Goal: Task Accomplishment & Management: Complete application form

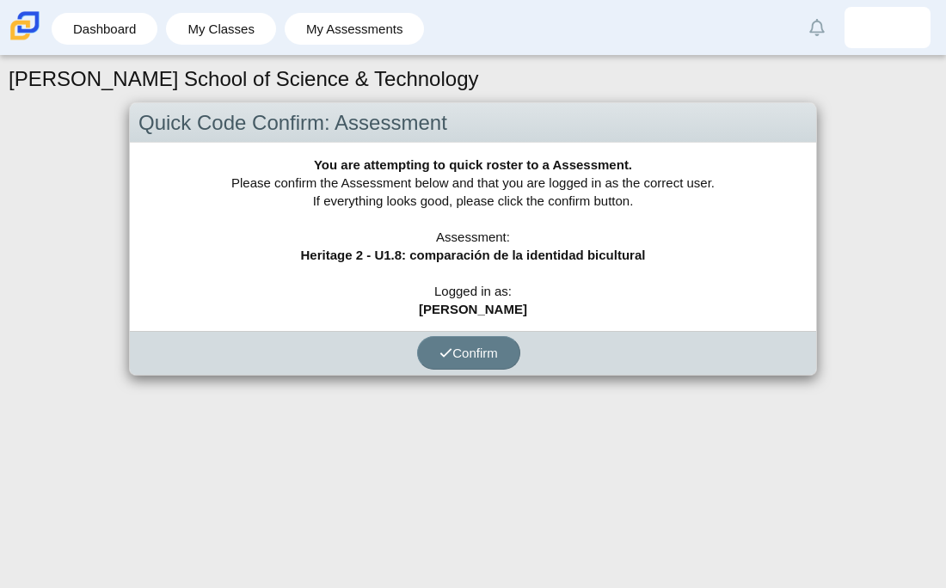
click at [490, 358] on span "Confirm" at bounding box center [468, 353] width 58 height 15
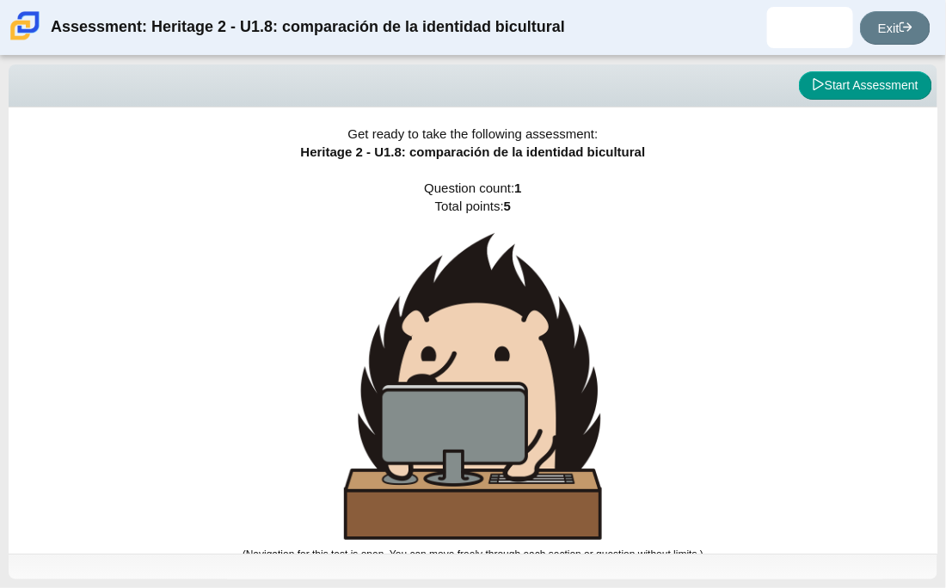
scroll to position [9, 0]
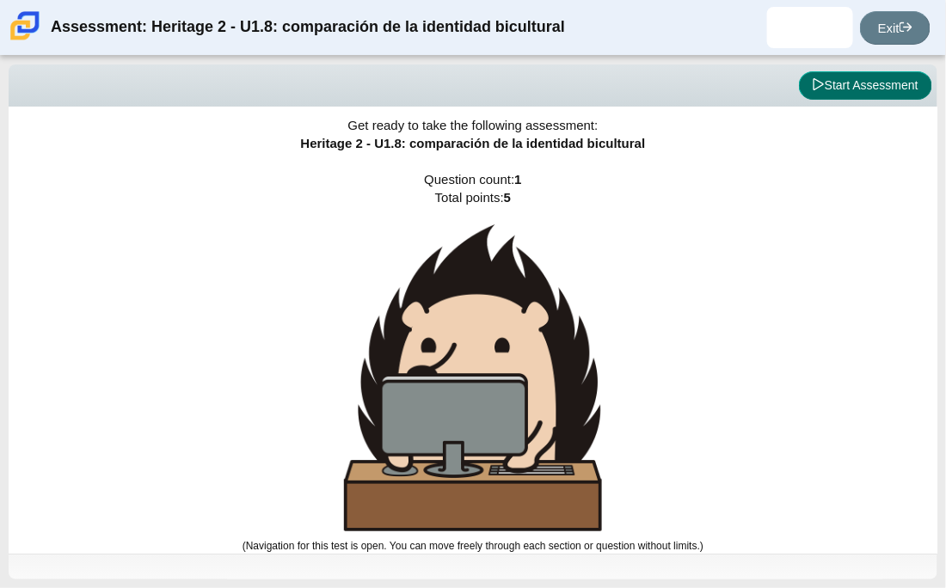
click at [883, 89] on button "Start Assessment" at bounding box center [865, 85] width 133 height 29
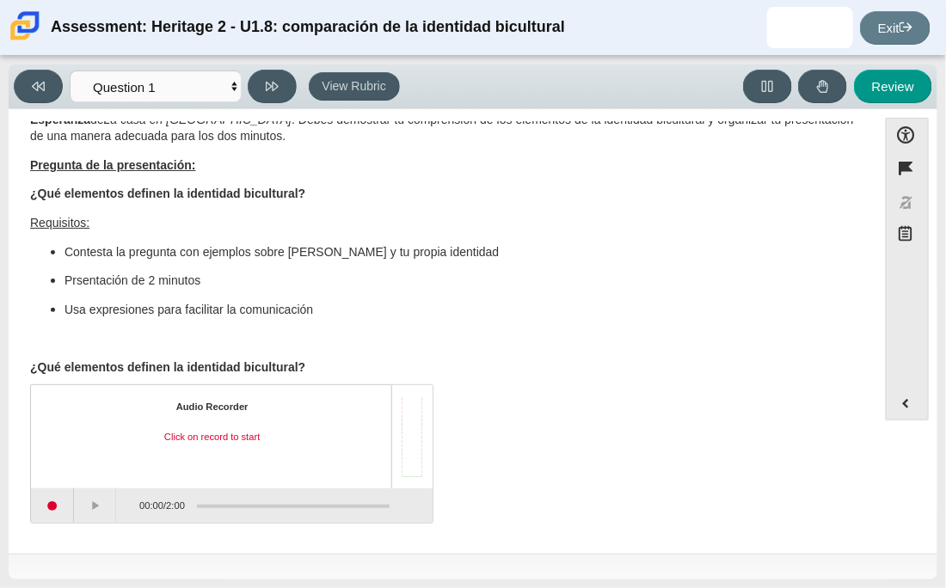
scroll to position [0, 0]
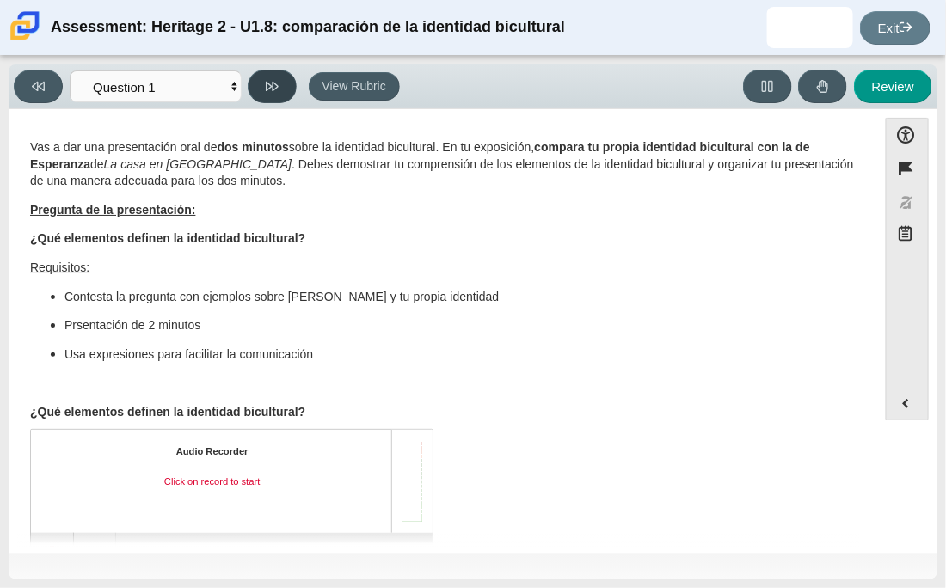
click at [284, 89] on button at bounding box center [272, 87] width 49 height 34
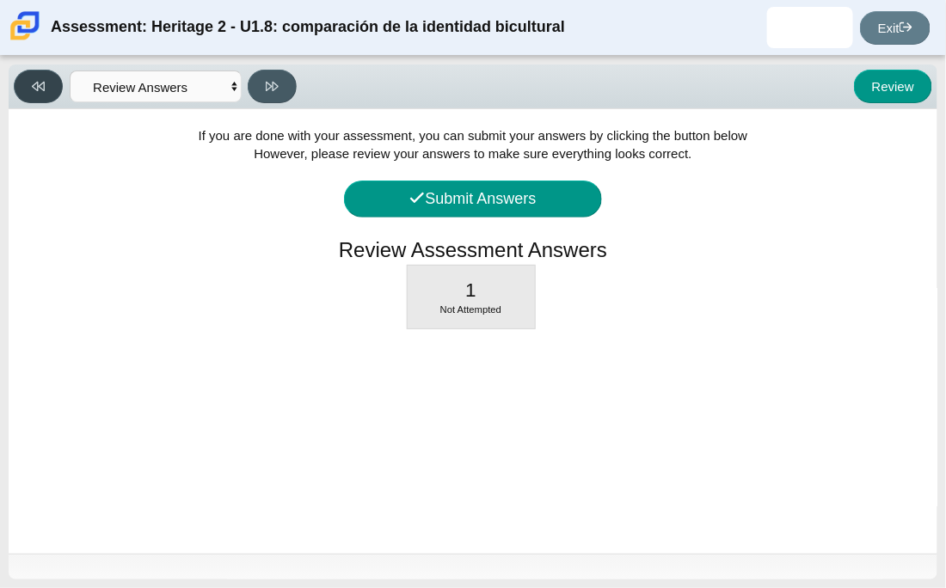
click at [49, 89] on button at bounding box center [38, 87] width 49 height 34
select select "3d3024f6-a892-4ba5-b2e4-c6acecfbc936"
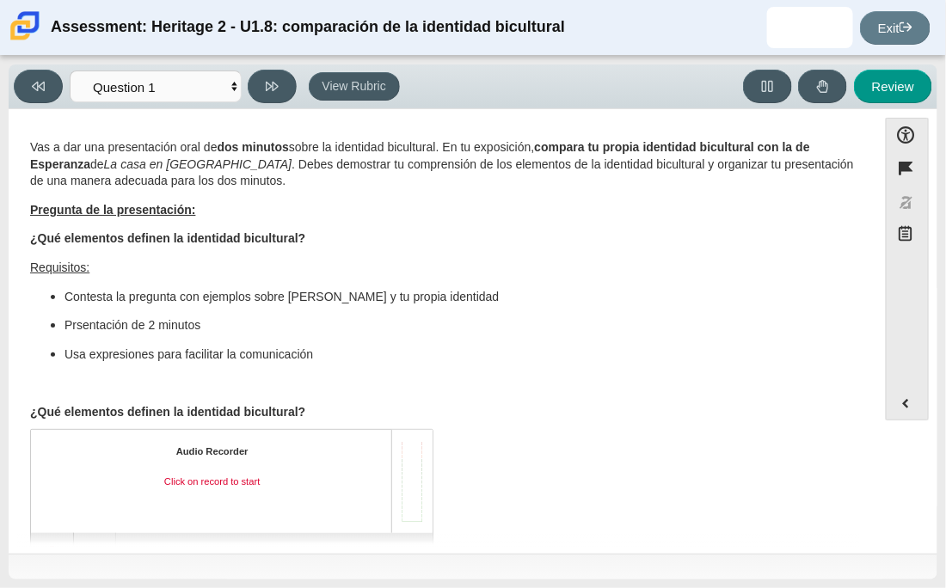
click at [97, 211] on strong "Pregunta de la presentación:" at bounding box center [113, 209] width 166 height 15
click at [113, 242] on b "¿Qué elementos definen la identidad bicultural?" at bounding box center [167, 237] width 275 height 15
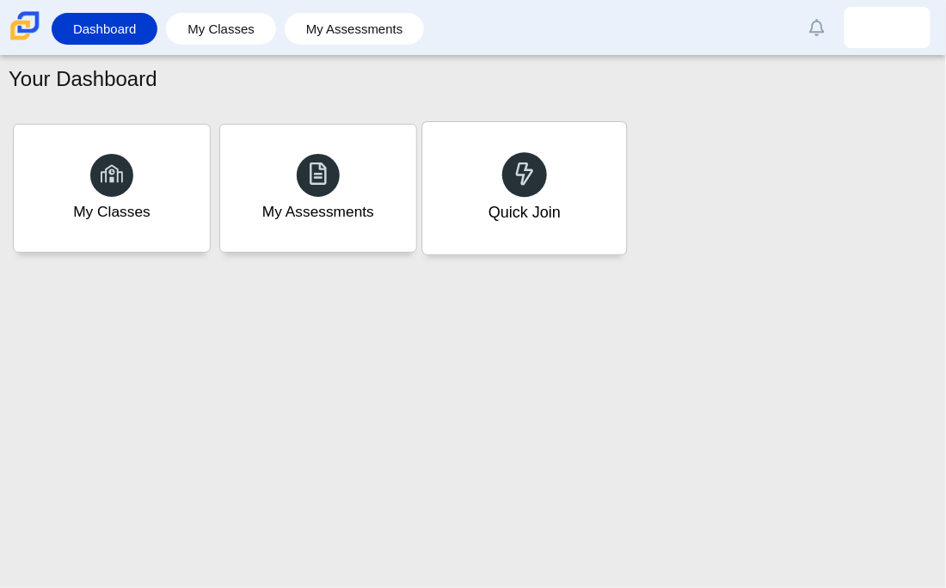
click at [562, 202] on div "Quick Join" at bounding box center [524, 188] width 204 height 132
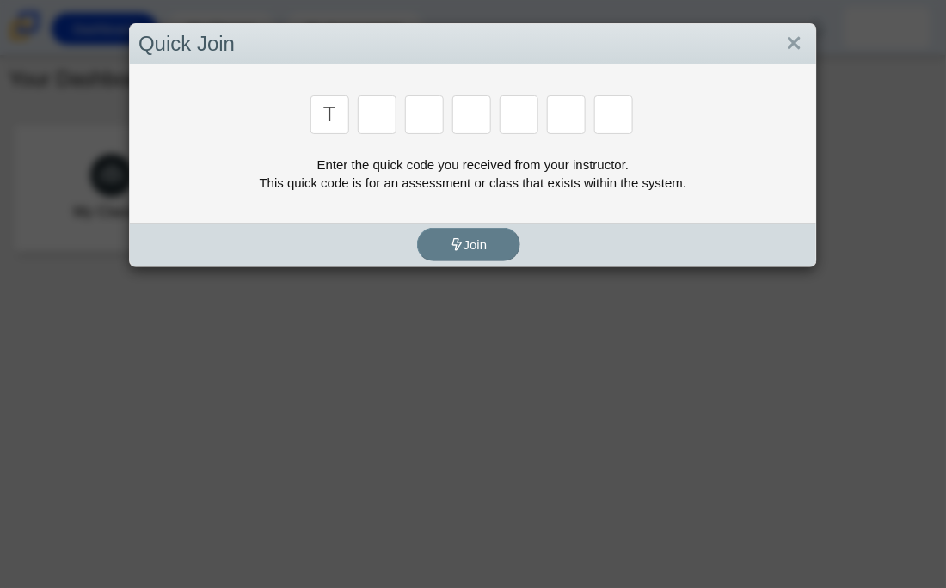
type input "t"
type input "x"
type input "7"
type input "f"
type input "s"
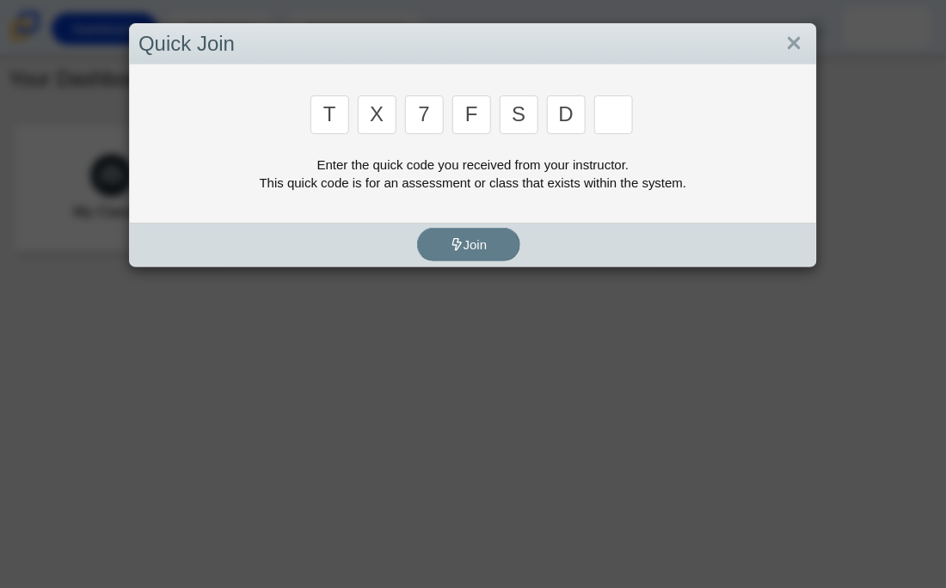
type input "d"
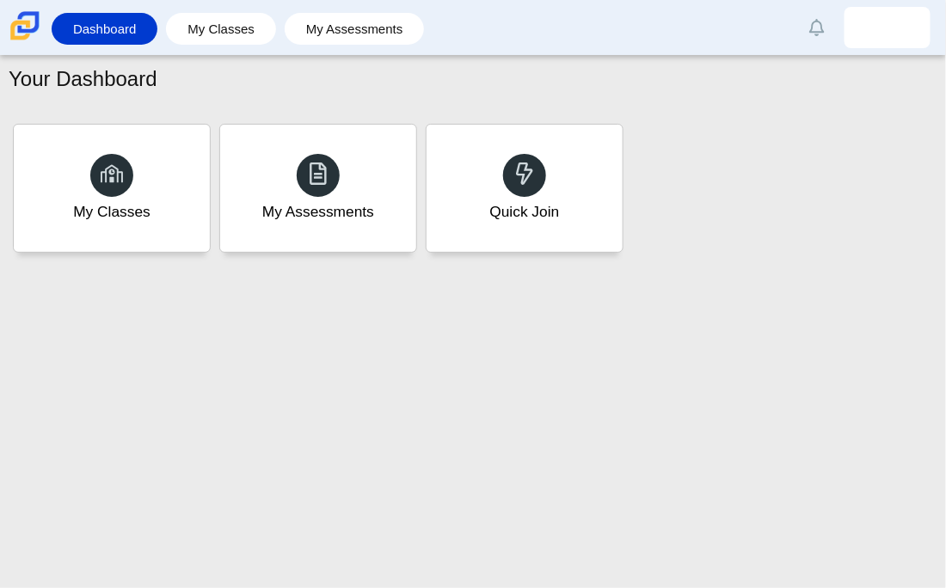
type input "d"
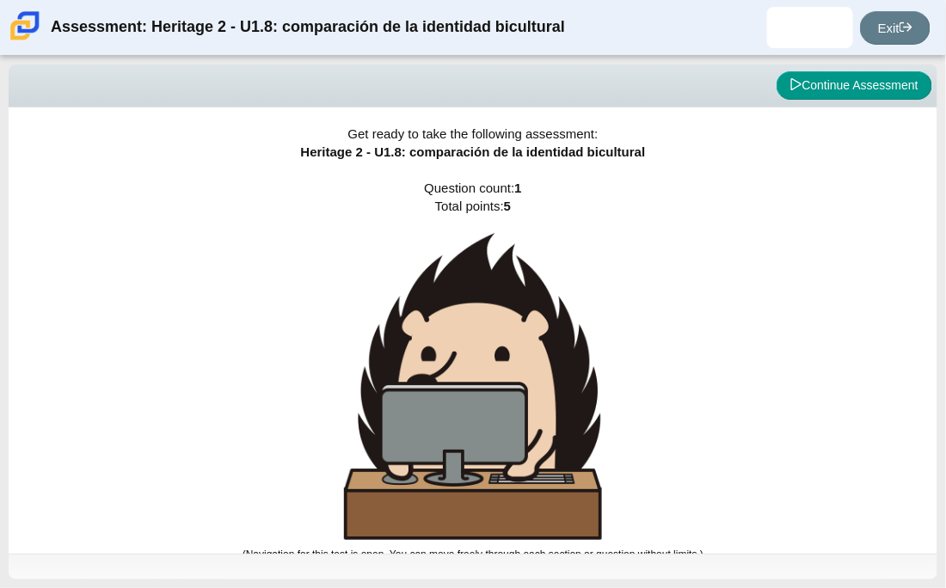
scroll to position [9, 0]
